Goal: Task Accomplishment & Management: Use online tool/utility

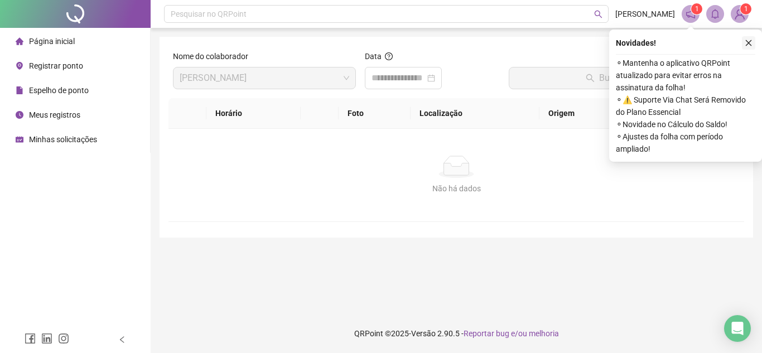
click at [571, 41] on icon "close" at bounding box center [749, 43] width 8 height 8
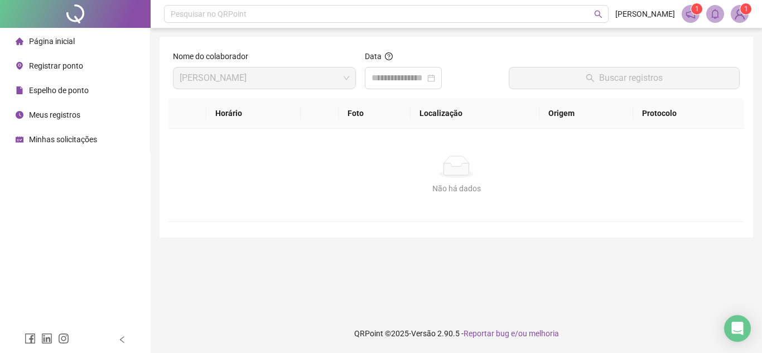
click at [99, 59] on li "Registrar ponto" at bounding box center [75, 66] width 146 height 22
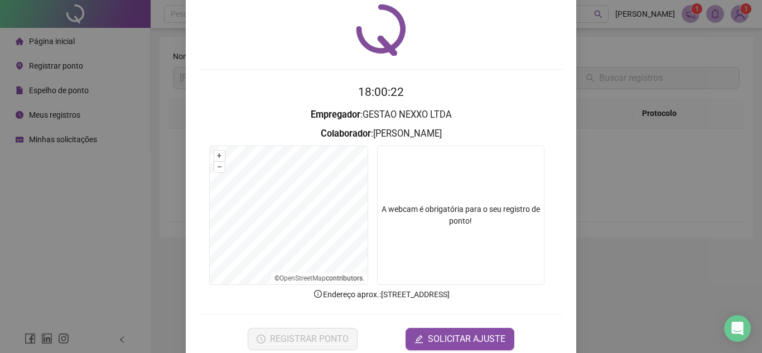
scroll to position [56, 0]
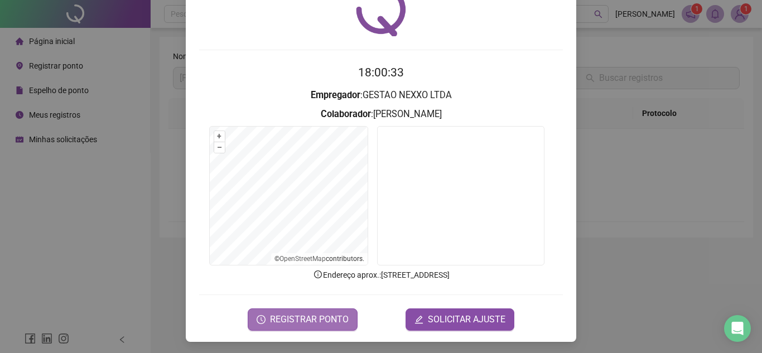
click at [336, 311] on span "REGISTRAR PONTO" at bounding box center [309, 319] width 79 height 13
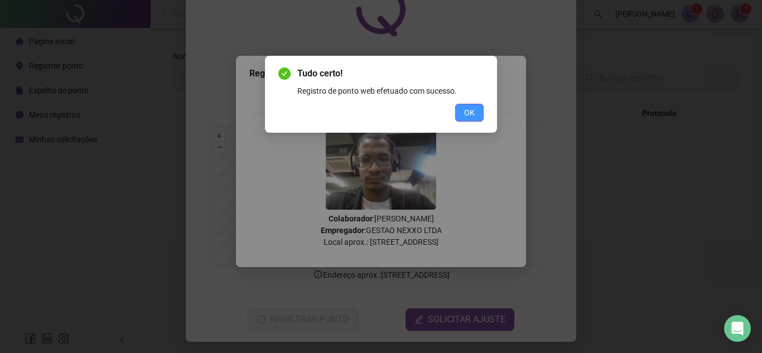
click at [473, 112] on span "OK" at bounding box center [469, 113] width 11 height 12
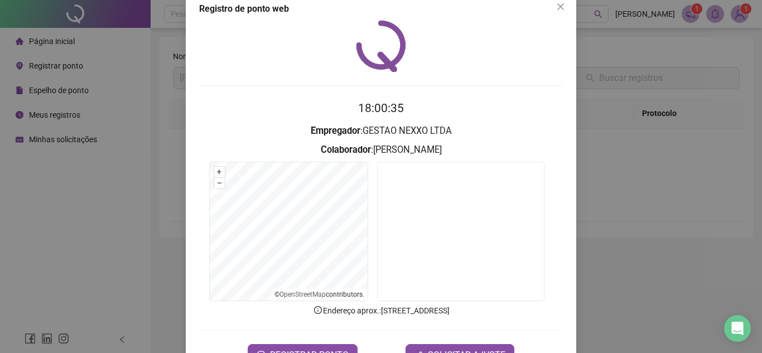
scroll to position [0, 0]
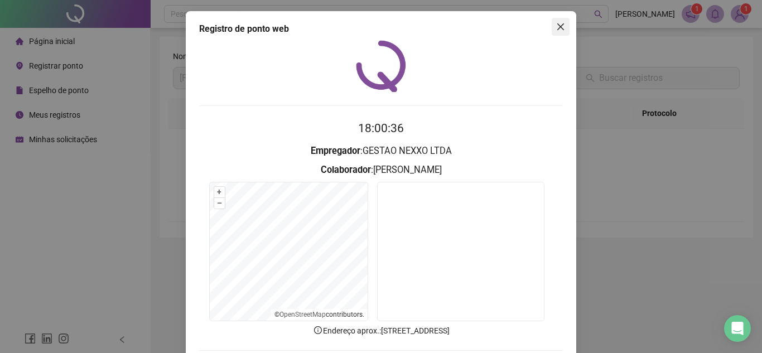
click at [564, 22] on button "Close" at bounding box center [561, 27] width 18 height 18
